Goal: Navigation & Orientation: Find specific page/section

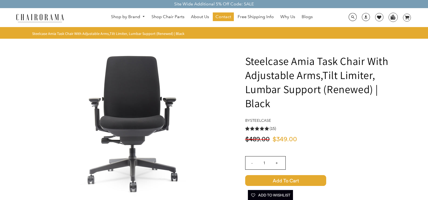
click at [275, 128] on span "(15)" at bounding box center [273, 129] width 7 height 6
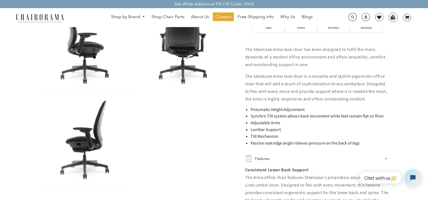
scroll to position [359, 0]
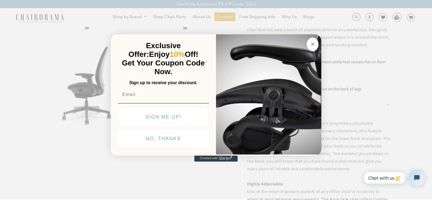
click at [318, 44] on button "Close dialog" at bounding box center [313, 45] width 12 height 14
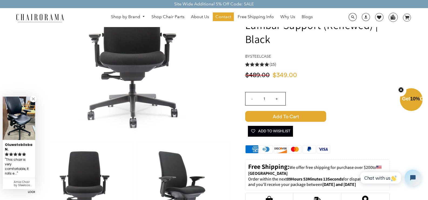
scroll to position [54, 0]
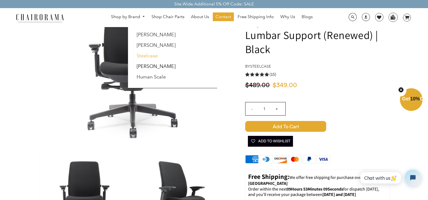
click at [145, 53] on link "Steelcase" at bounding box center [147, 56] width 21 height 6
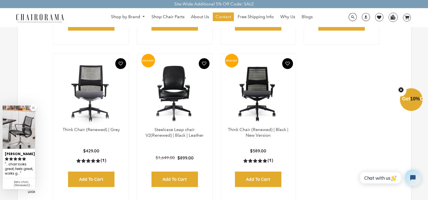
scroll to position [297, 0]
